Goal: Book appointment/travel/reservation

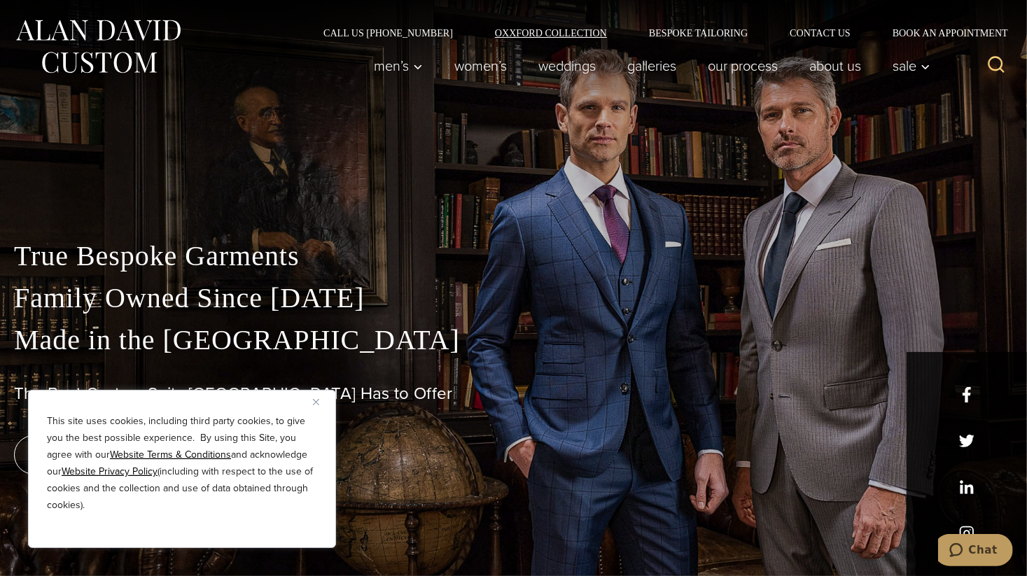
click at [474, 29] on link "Oxxford Collection" at bounding box center [551, 33] width 154 height 10
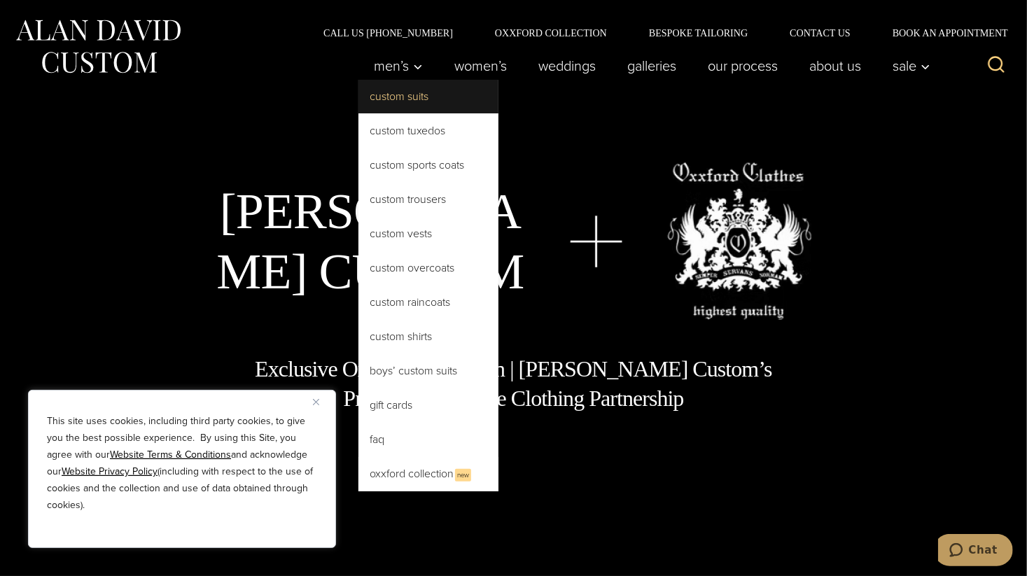
click at [358, 102] on link "Custom Suits" at bounding box center [428, 97] width 140 height 34
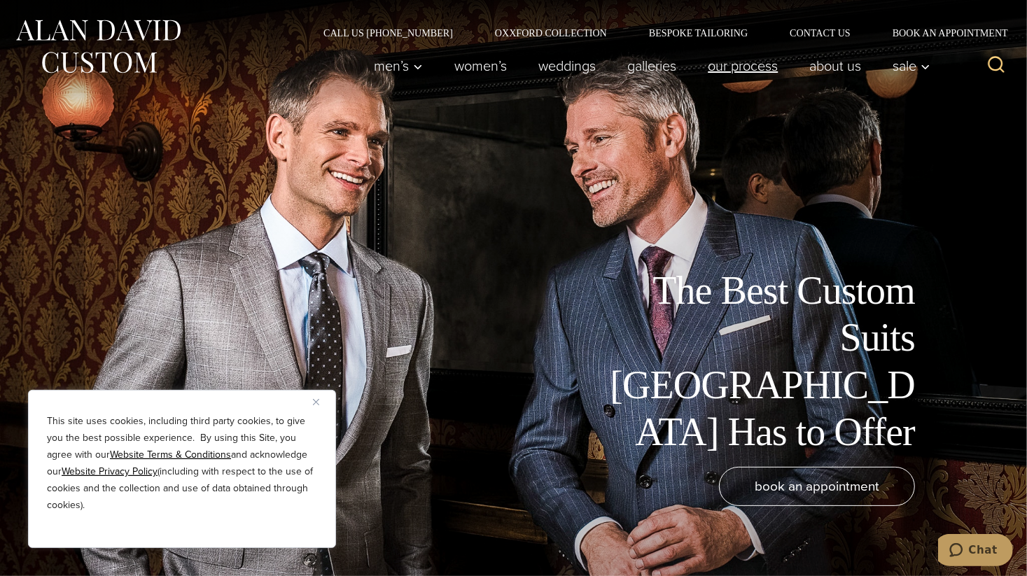
click at [730, 58] on link "Our Process" at bounding box center [742, 66] width 101 height 28
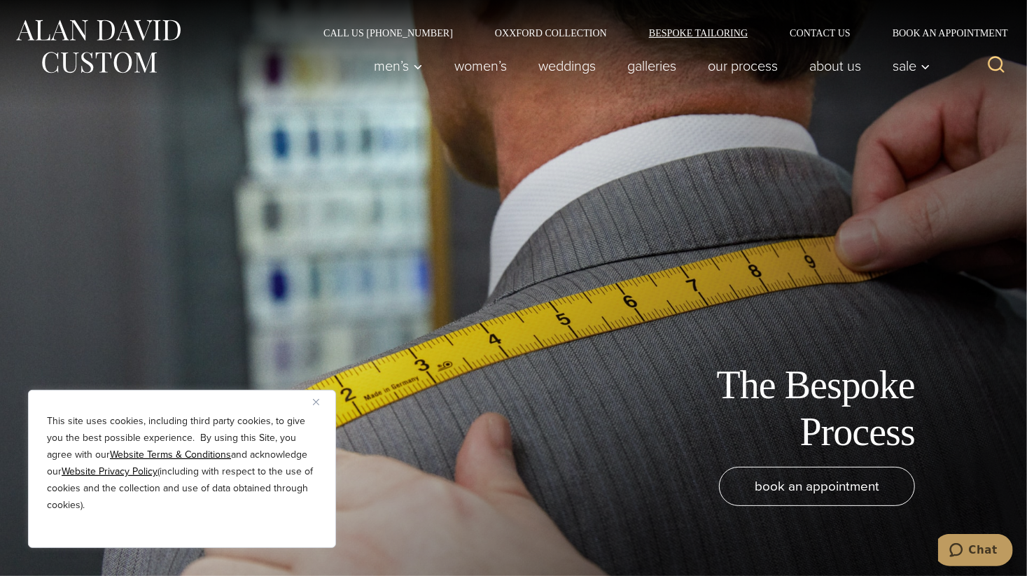
click at [681, 36] on link "Bespoke Tailoring" at bounding box center [698, 33] width 141 height 10
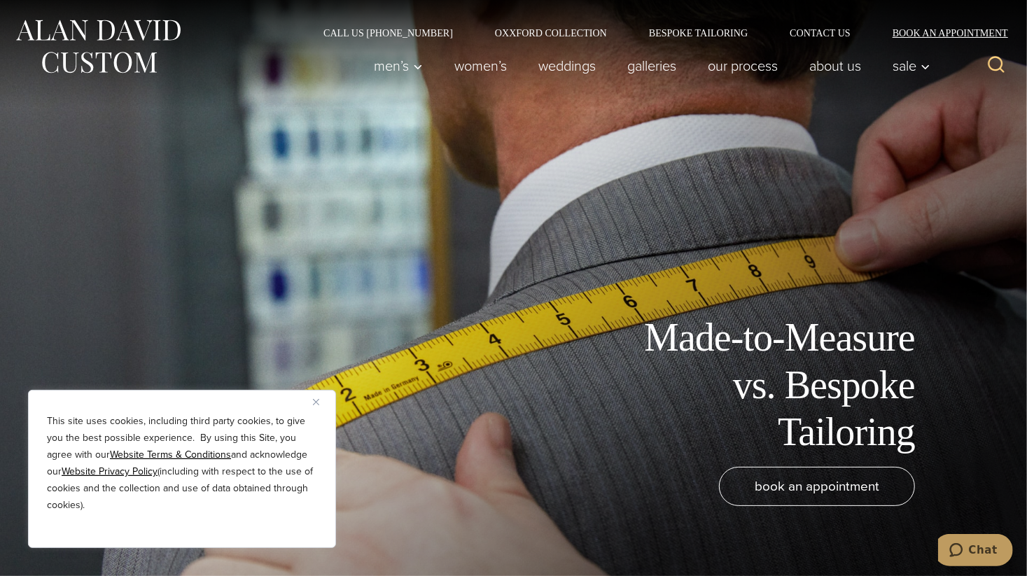
click at [915, 38] on link "Book an Appointment" at bounding box center [941, 33] width 141 height 10
